Goal: Information Seeking & Learning: Check status

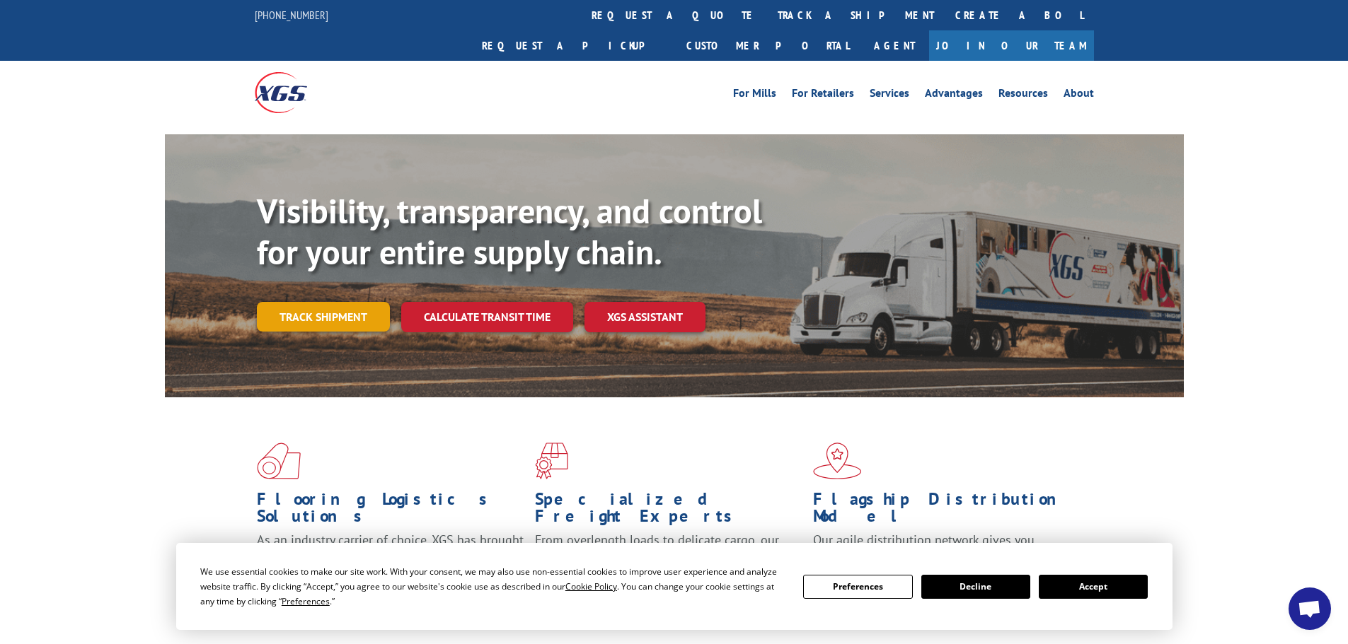
click at [367, 302] on link "Track shipment" at bounding box center [323, 317] width 133 height 30
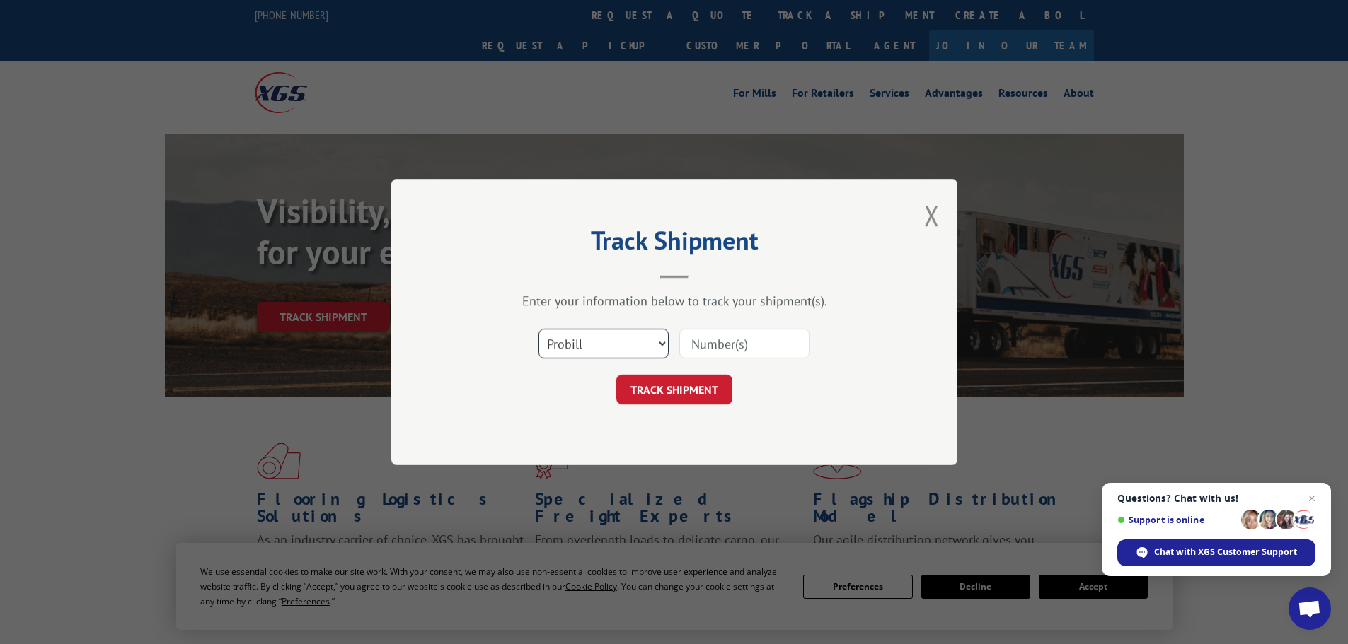
click at [627, 342] on select "Select category... Probill BOL PO" at bounding box center [603, 344] width 130 height 30
click at [538, 329] on select "Select category... Probill BOL PO" at bounding box center [603, 344] width 130 height 30
click at [709, 345] on input at bounding box center [744, 344] width 130 height 30
type input "5530716"
click button "TRACK SHIPMENT" at bounding box center [674, 390] width 116 height 30
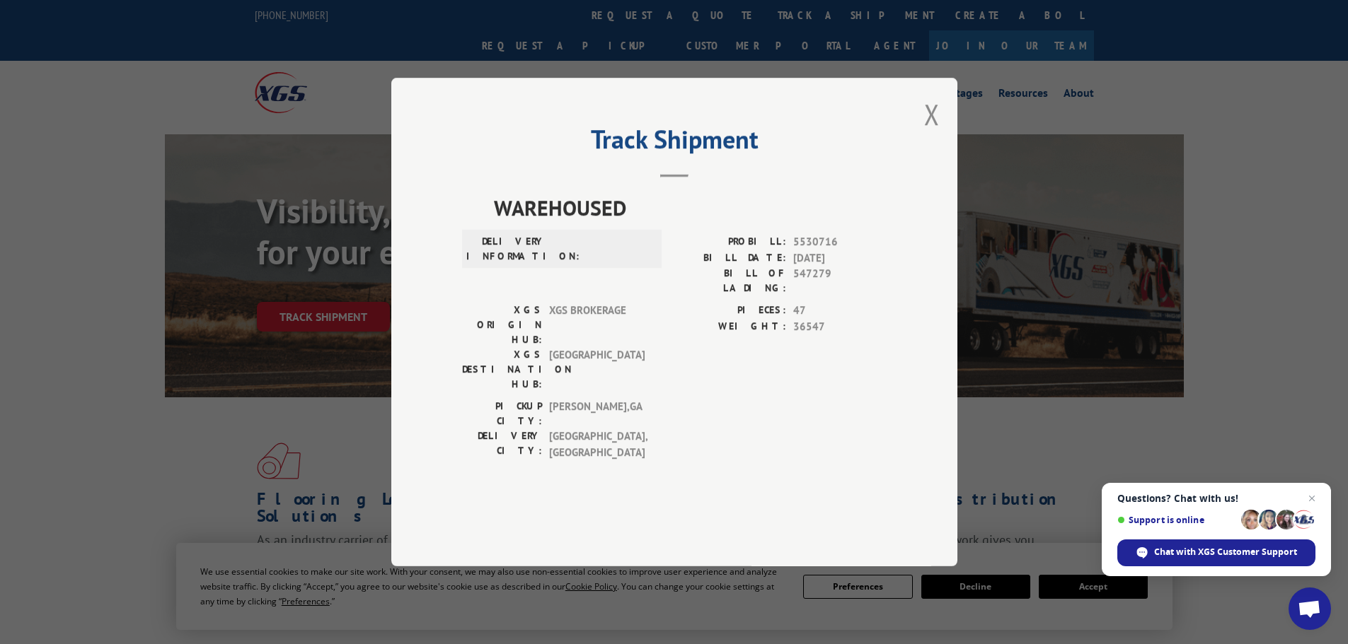
click at [938, 133] on button "Close modal" at bounding box center [932, 113] width 16 height 37
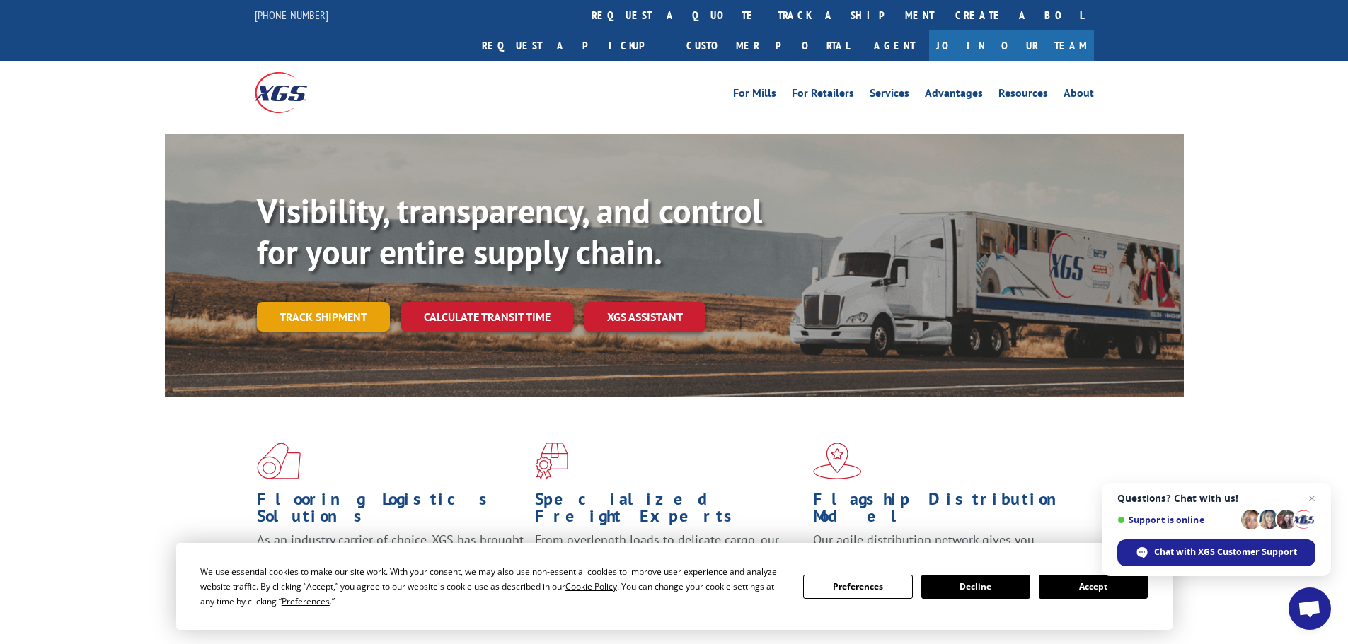
click at [362, 302] on link "Track shipment" at bounding box center [323, 317] width 133 height 30
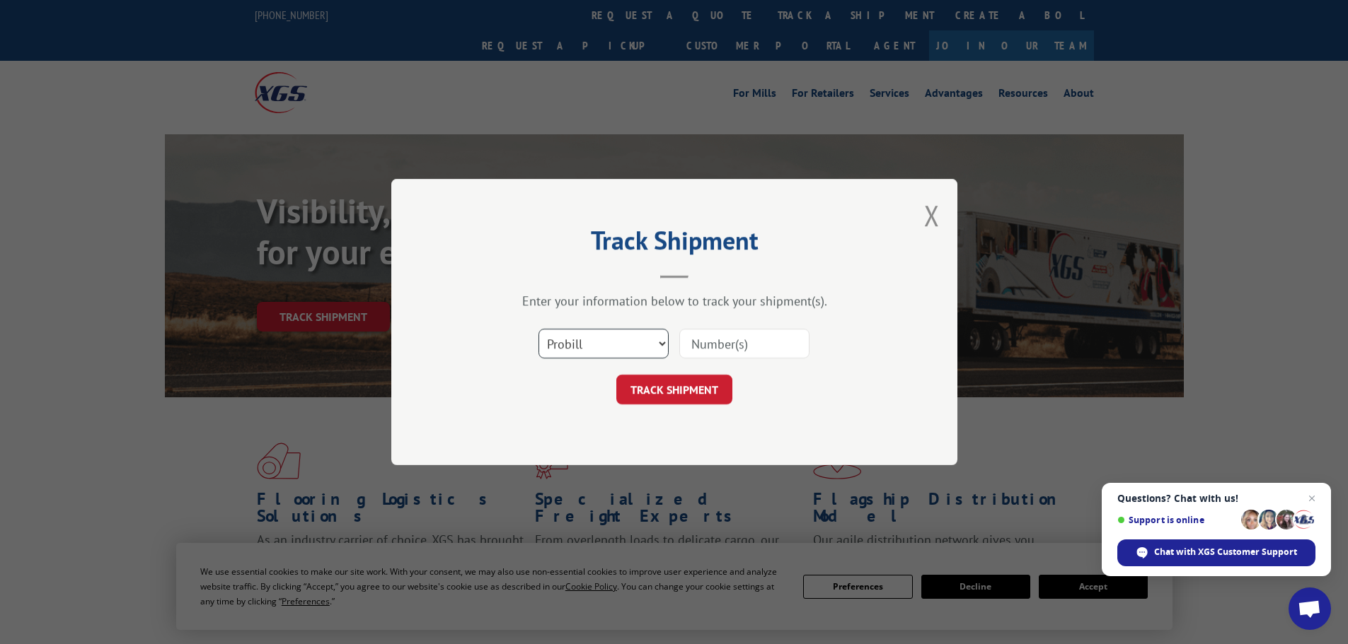
click at [626, 348] on select "Select category... Probill BOL PO" at bounding box center [603, 344] width 130 height 30
select select "bol"
click at [538, 329] on select "Select category... Probill BOL PO" at bounding box center [603, 344] width 130 height 30
click at [717, 345] on input at bounding box center [744, 344] width 130 height 30
type input "5530716"
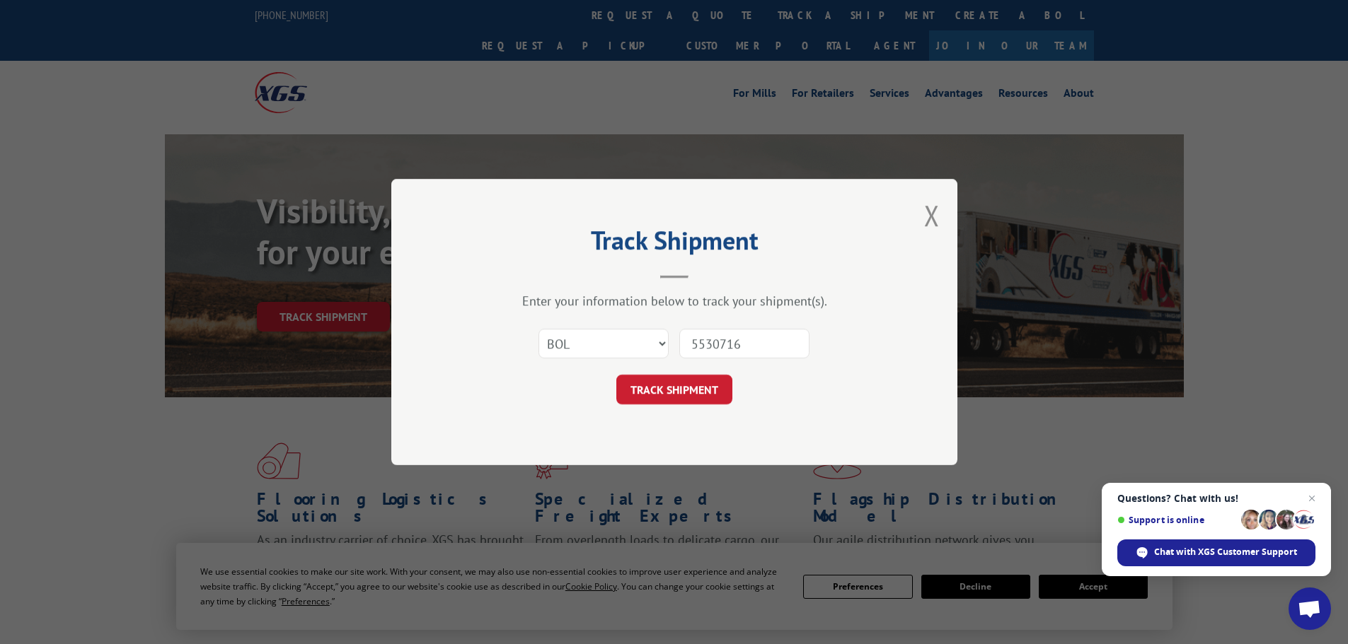
click button "TRACK SHIPMENT" at bounding box center [674, 390] width 116 height 30
